Goal: Find specific page/section: Find specific page/section

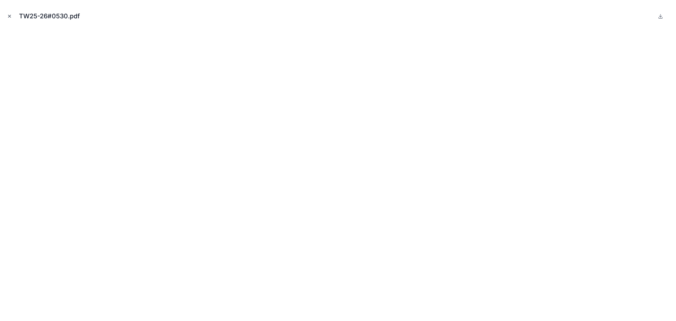
scroll to position [118, 0]
click at [6, 14] on button "Close modal" at bounding box center [10, 16] width 8 height 8
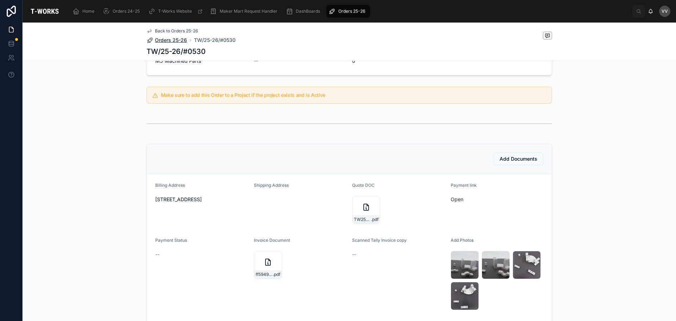
click at [160, 40] on span "Orders 25-26" at bounding box center [171, 40] width 32 height 7
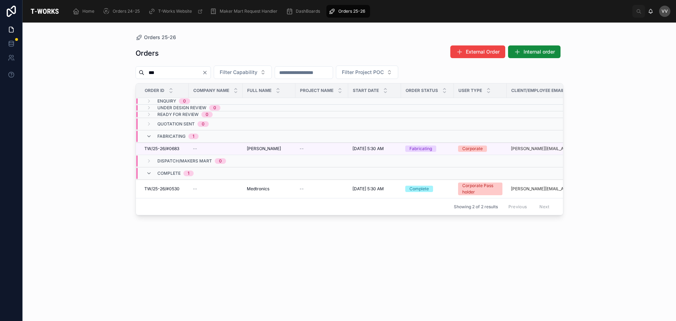
click at [206, 73] on icon "Clear" at bounding box center [204, 72] width 3 height 3
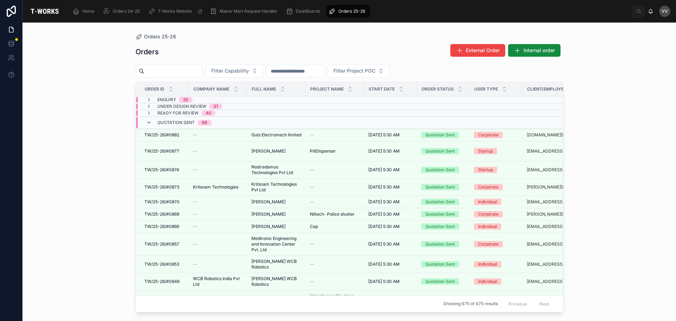
click at [148, 123] on icon at bounding box center [149, 123] width 6 height 6
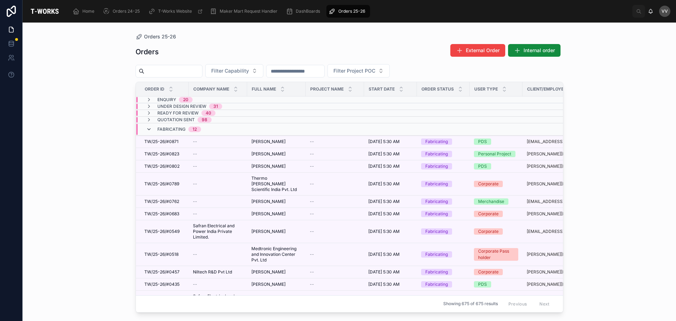
click at [147, 131] on icon at bounding box center [149, 129] width 6 height 6
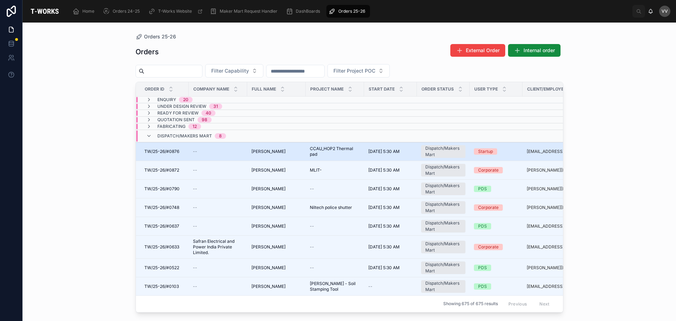
click at [174, 151] on span "TW/25-26/#0876" at bounding box center [161, 152] width 35 height 6
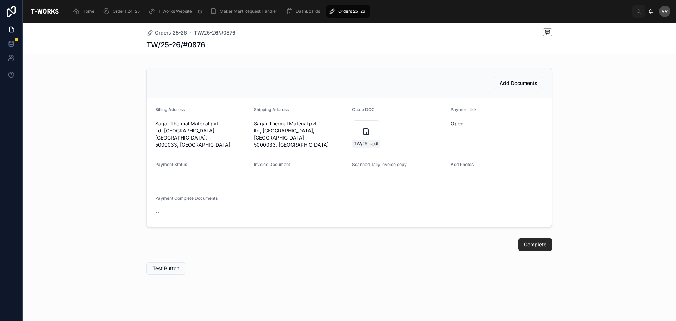
scroll to position [189, 0]
click at [451, 120] on link "Open" at bounding box center [457, 122] width 13 height 6
